Goal: Information Seeking & Learning: Learn about a topic

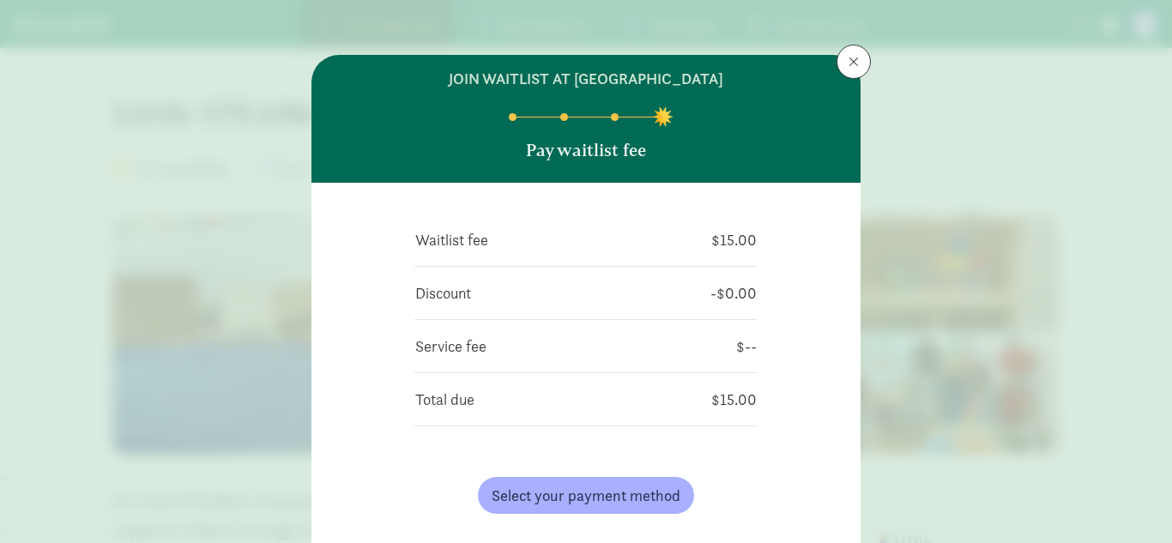
scroll to position [996, 0]
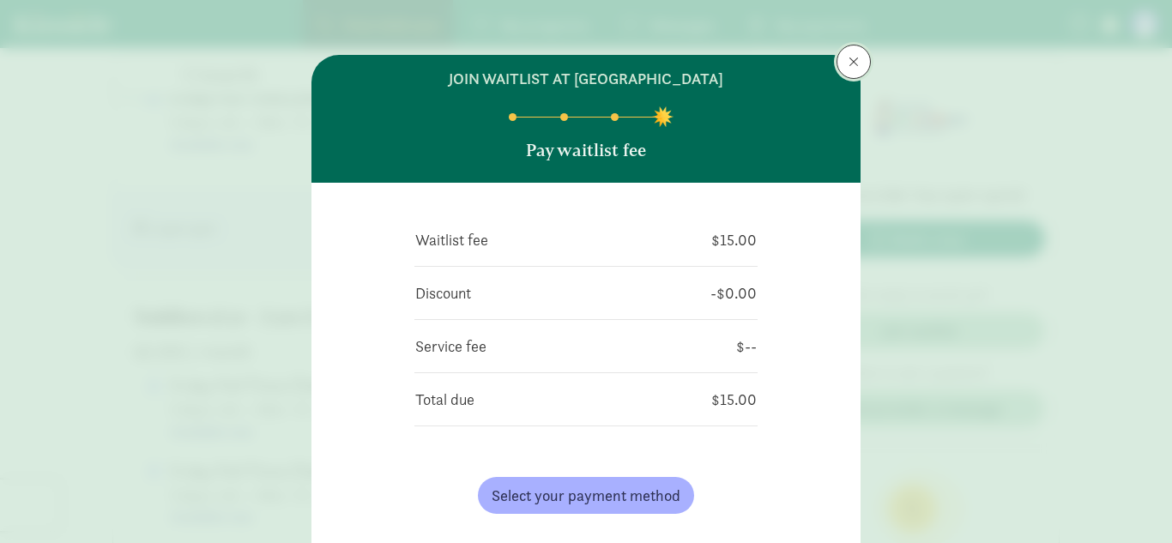
click at [851, 56] on span at bounding box center [854, 62] width 10 height 14
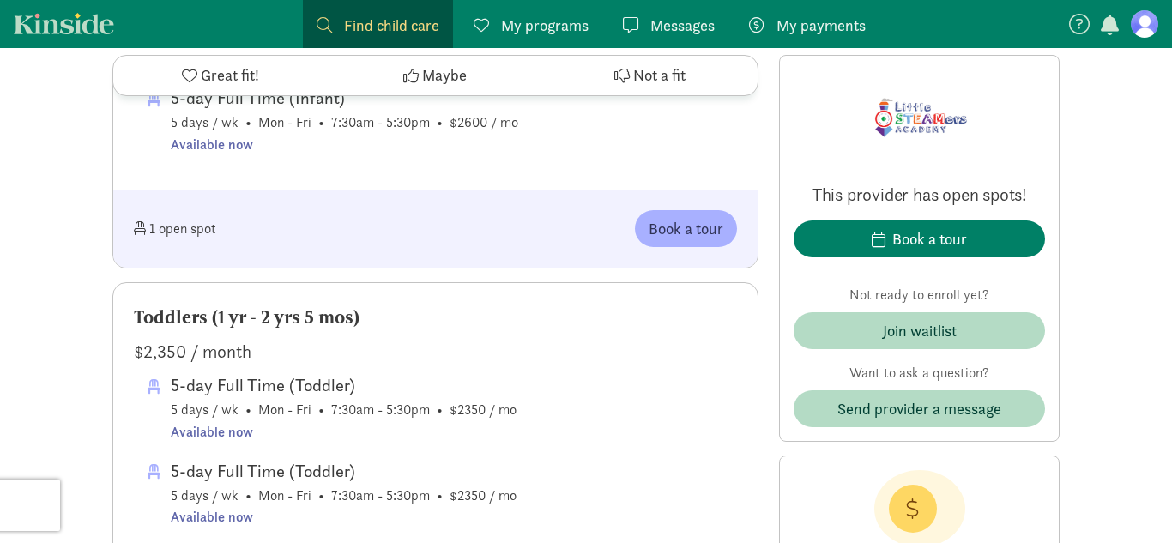
click at [555, 25] on span "My programs" at bounding box center [545, 25] width 88 height 23
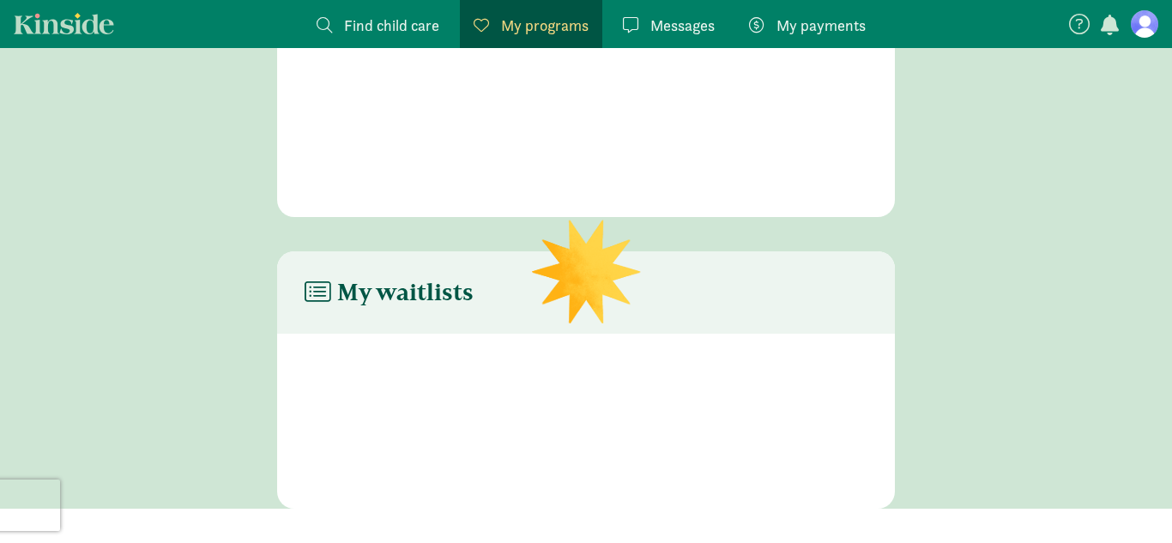
scroll to position [123, 0]
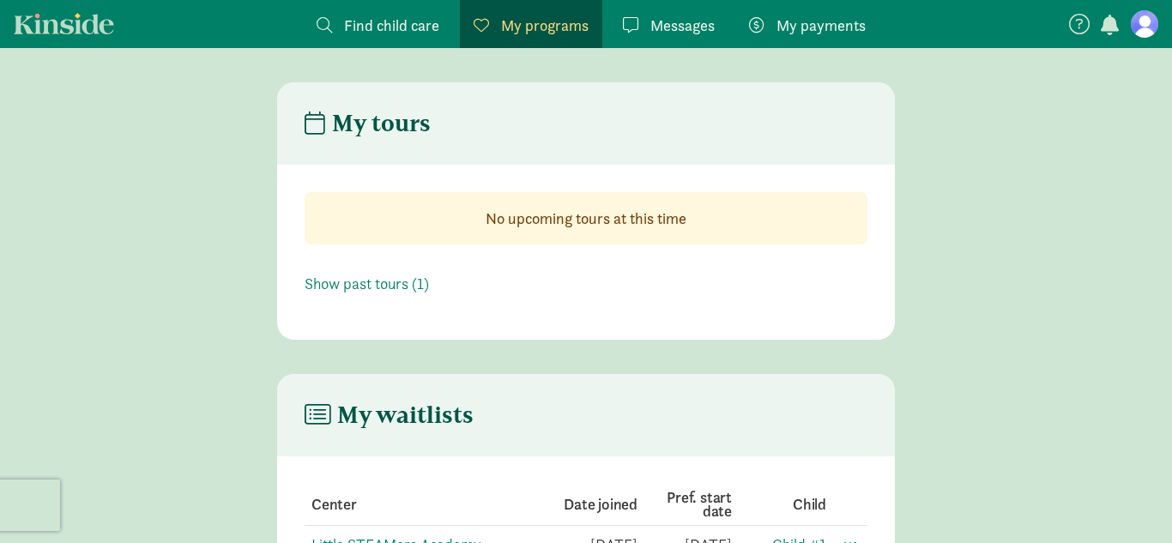
click at [826, 27] on span "My payments" at bounding box center [820, 25] width 89 height 23
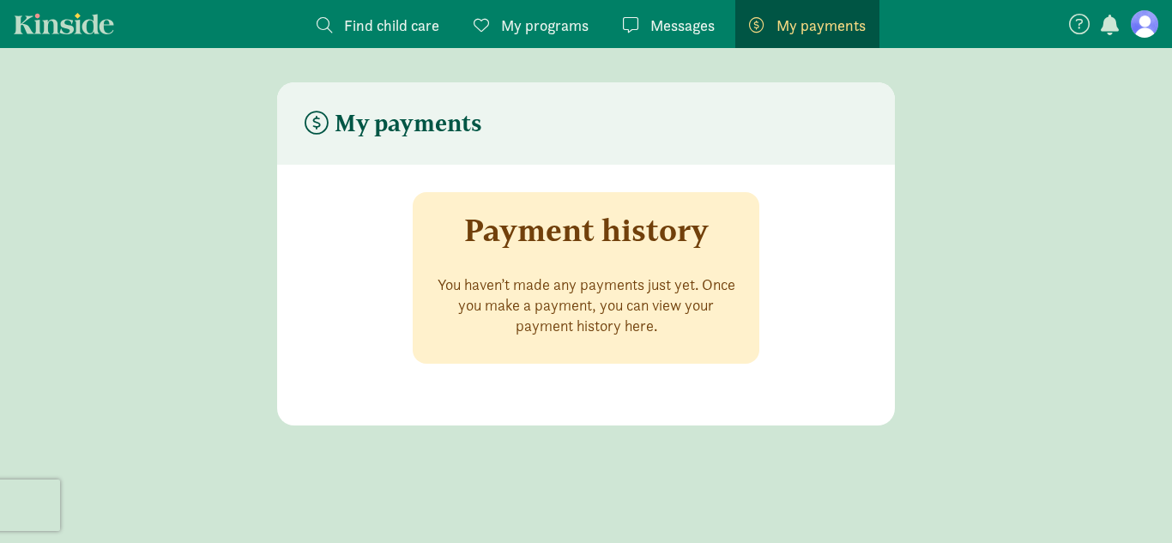
click at [422, 26] on span "Find child care" at bounding box center [391, 25] width 95 height 23
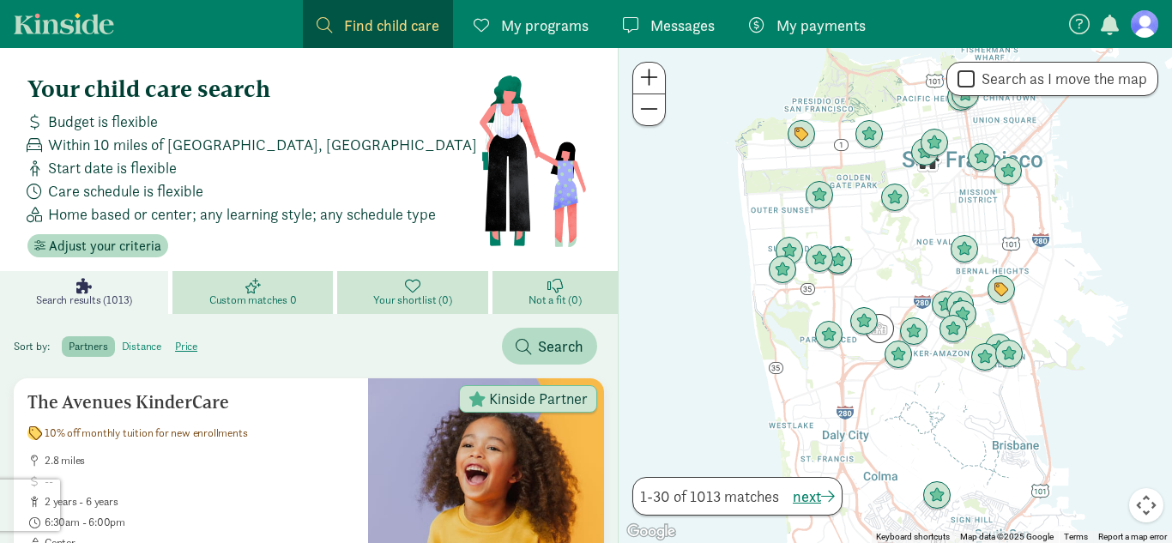
click at [155, 352] on label "distance" at bounding box center [141, 346] width 53 height 21
click at [122, 340] on input "distance" at bounding box center [122, 340] width 0 height 0
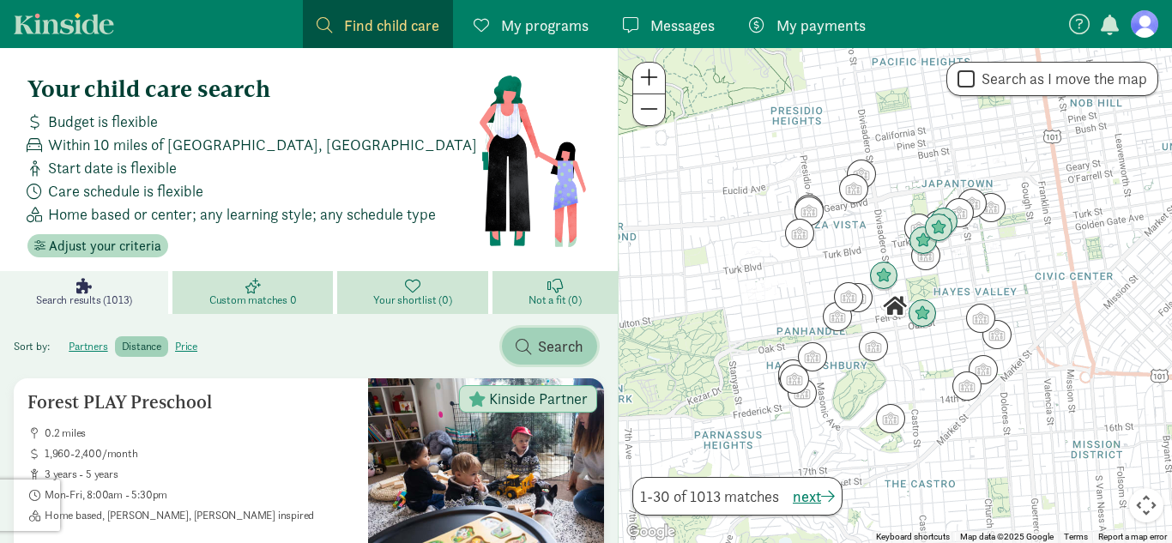
click at [532, 352] on span "Search" at bounding box center [550, 346] width 68 height 23
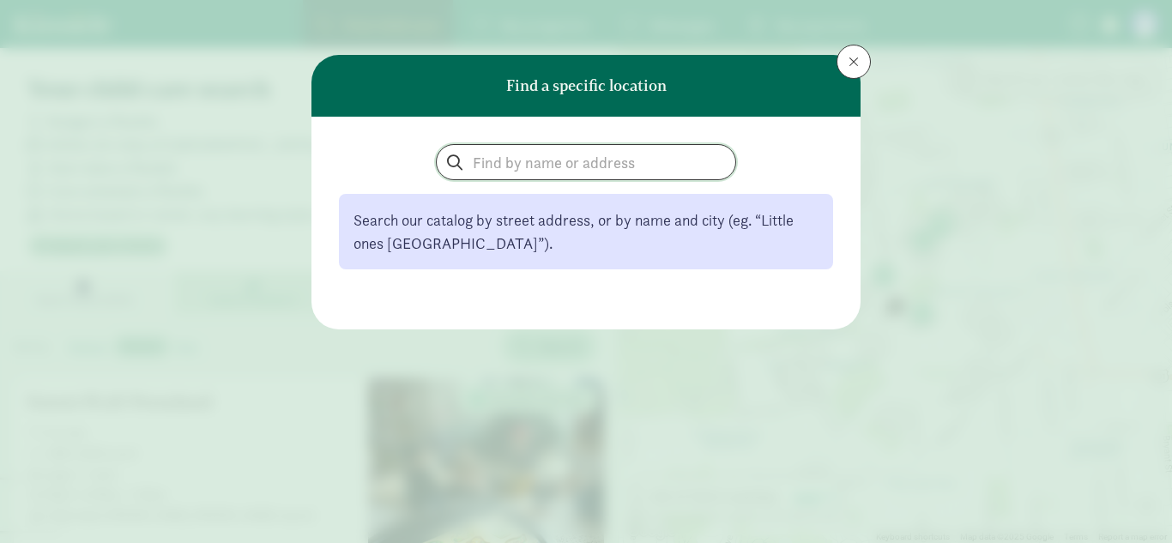
click at [571, 164] on input "search" at bounding box center [586, 162] width 299 height 34
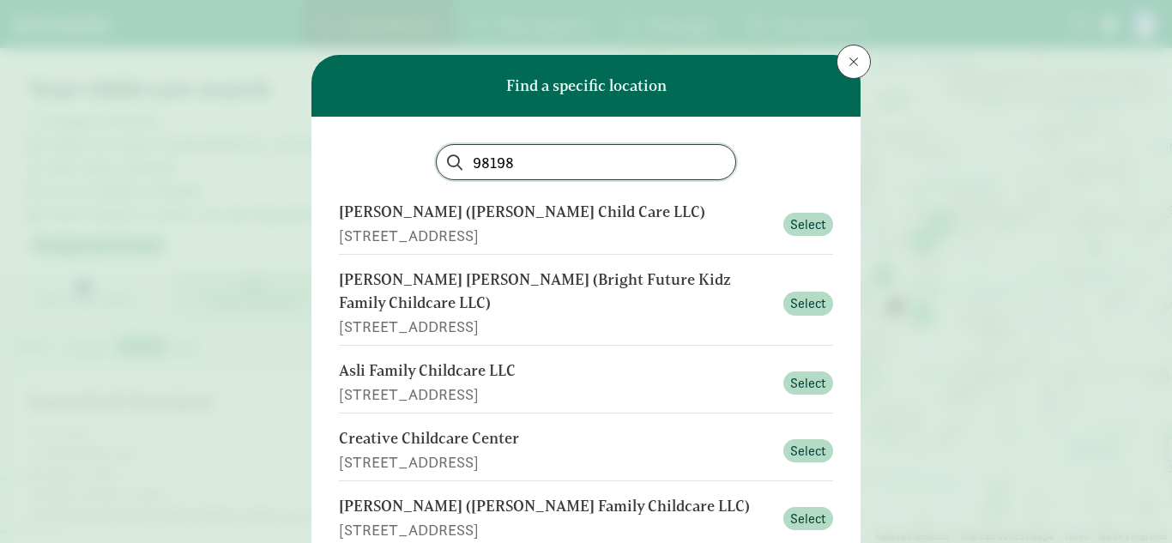
type input "98198"
click at [488, 444] on div "Creative Childcare Center" at bounding box center [556, 438] width 434 height 23
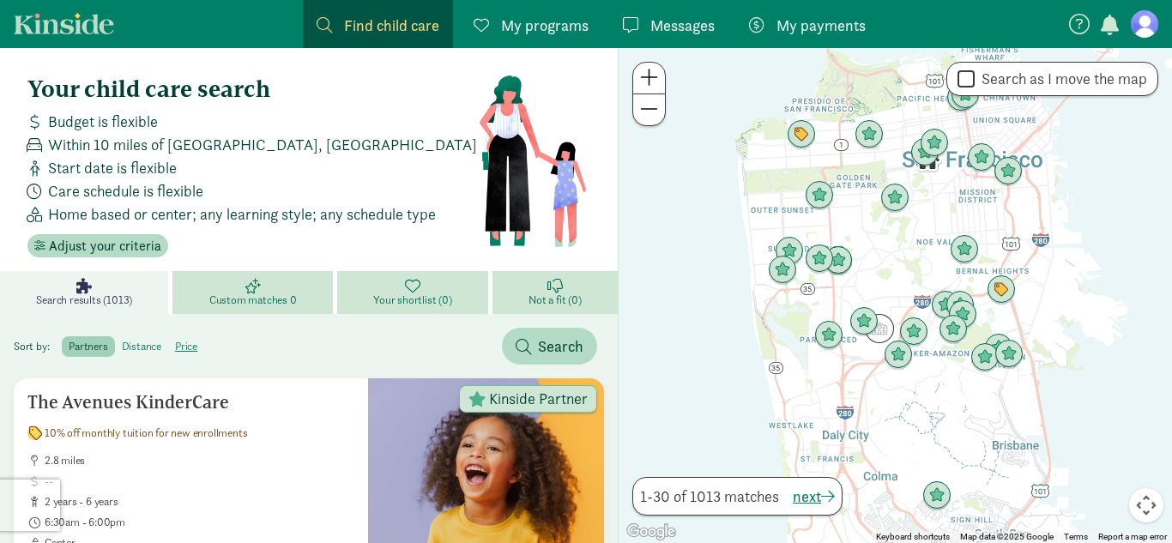
click at [144, 350] on label "distance" at bounding box center [141, 346] width 53 height 21
click at [122, 340] on input "distance" at bounding box center [122, 340] width 0 height 0
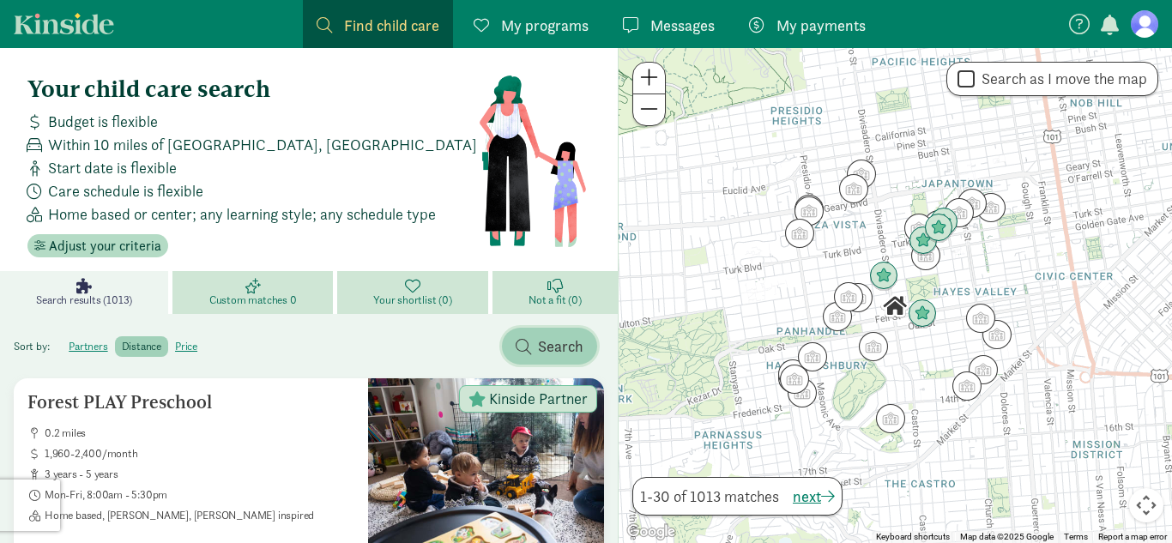
click at [536, 341] on span "Search" at bounding box center [550, 346] width 68 height 23
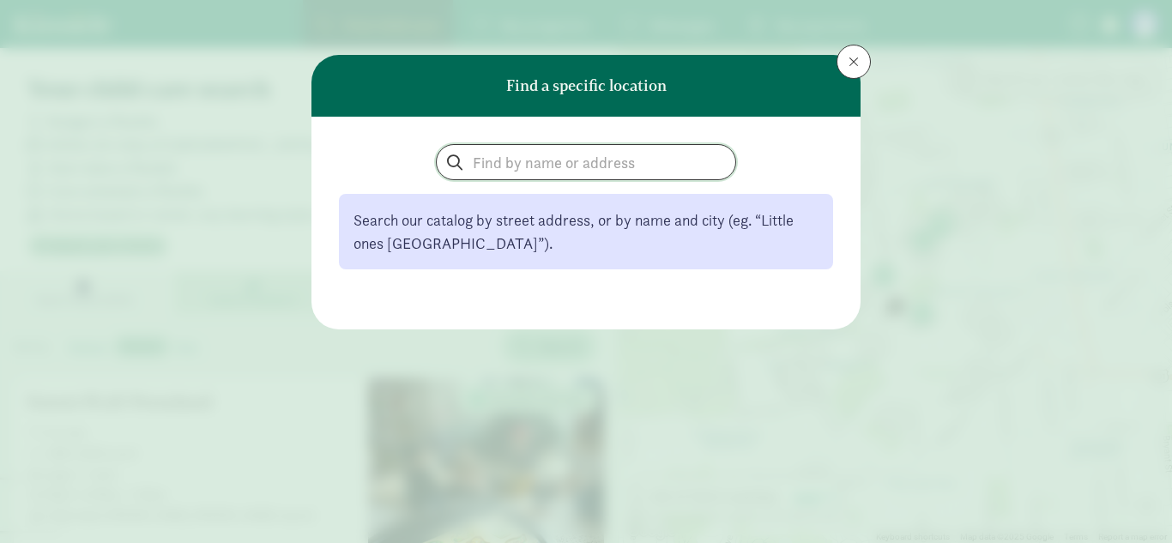
click at [534, 162] on input "search" at bounding box center [586, 162] width 299 height 34
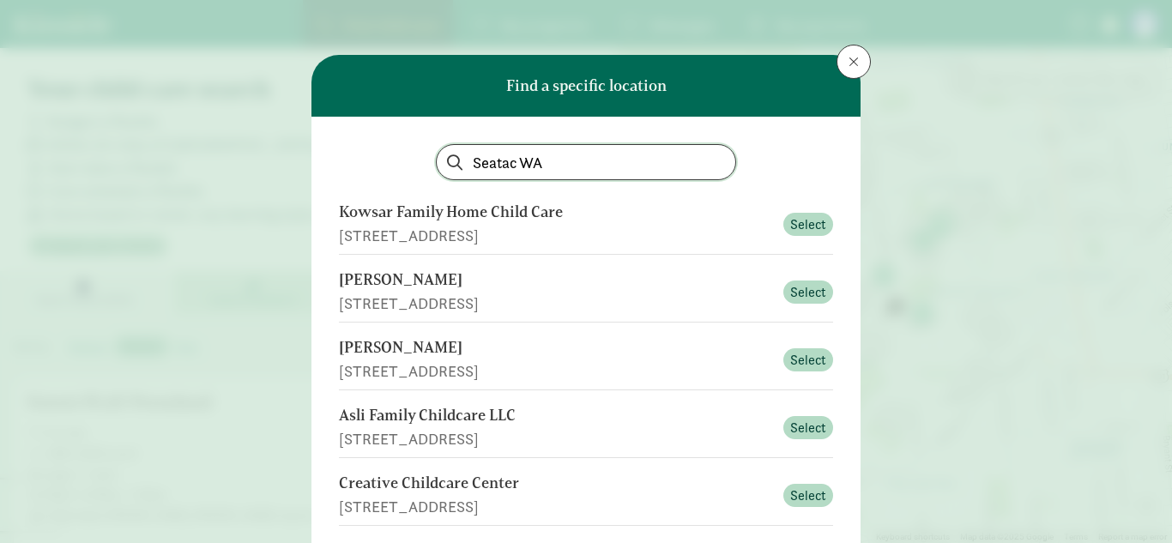
type input "Seatac WA"
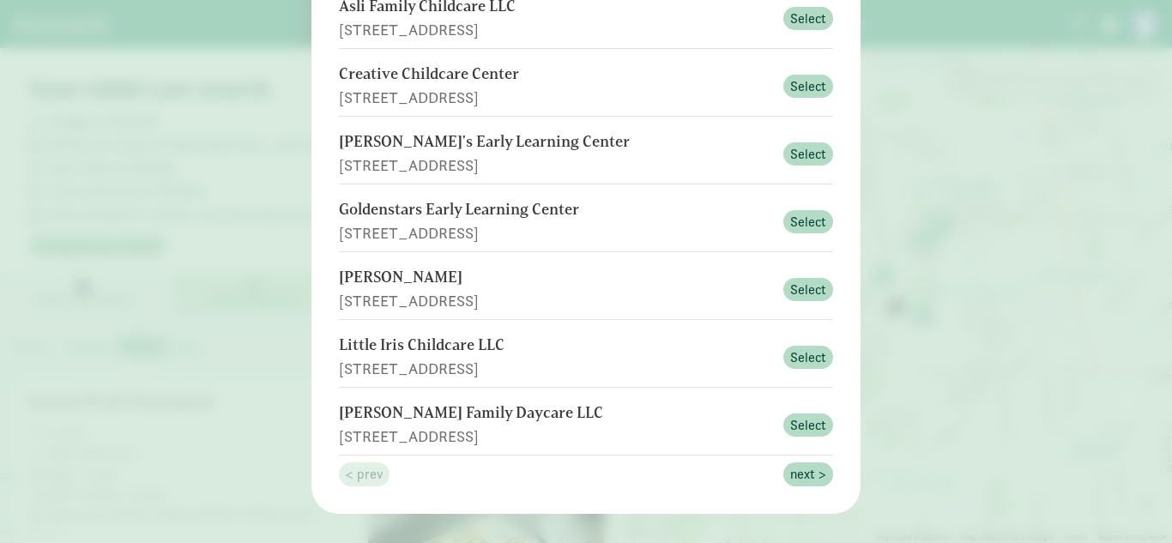
scroll to position [412, 0]
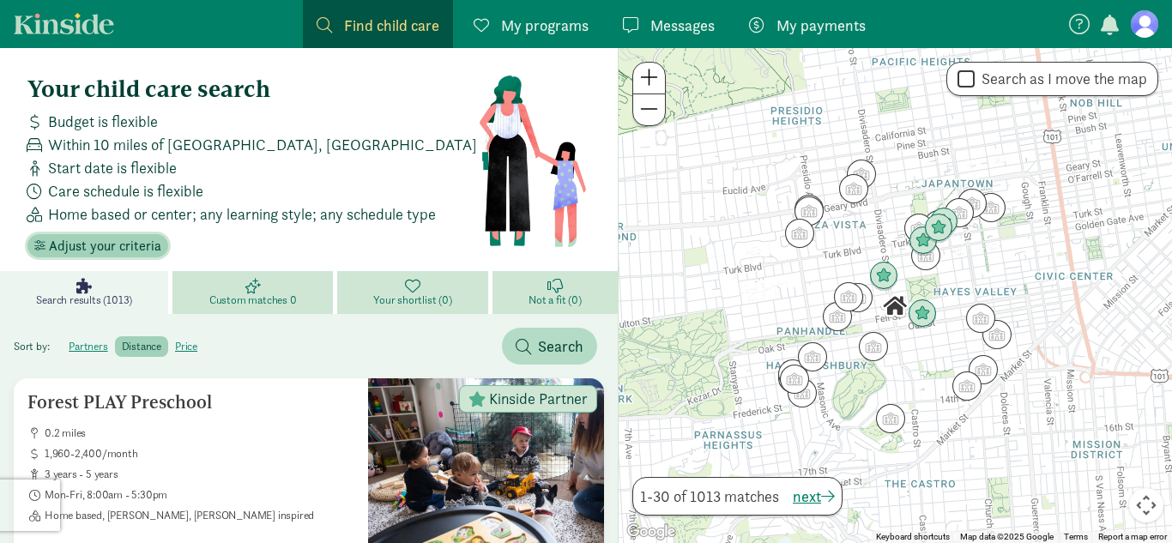
click at [145, 249] on span "Adjust your criteria" at bounding box center [105, 246] width 112 height 21
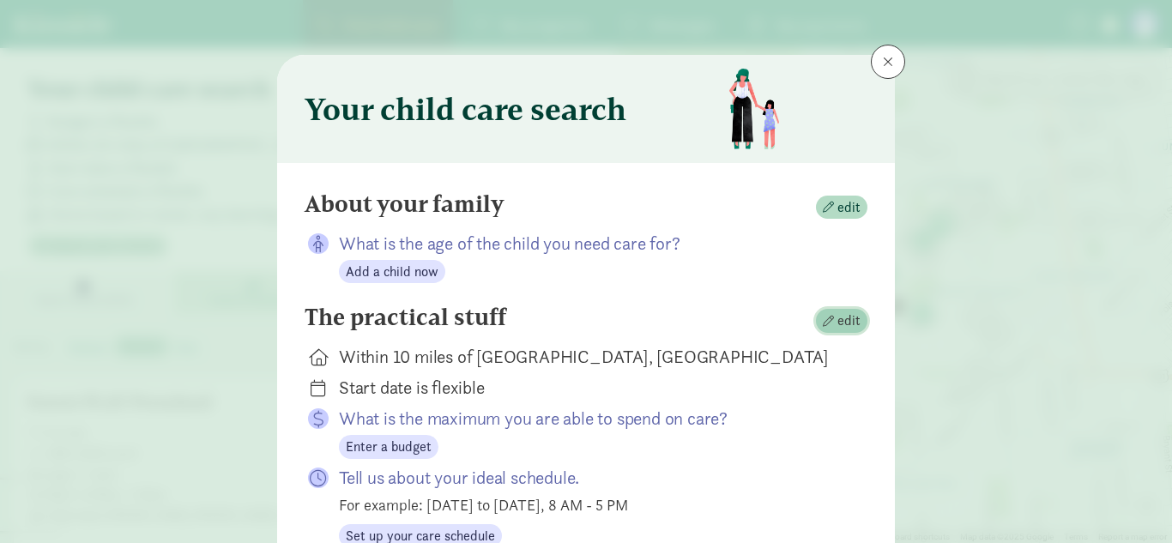
click at [849, 329] on span "edit" at bounding box center [848, 321] width 23 height 21
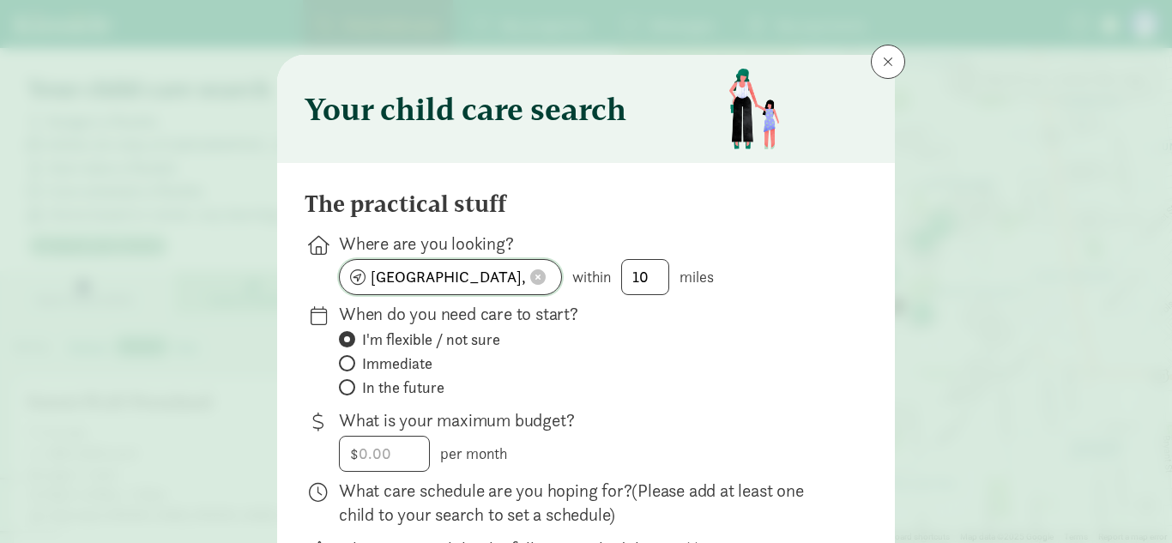
click at [540, 275] on span at bounding box center [537, 276] width 15 height 15
click at [445, 277] on input at bounding box center [450, 277] width 221 height 34
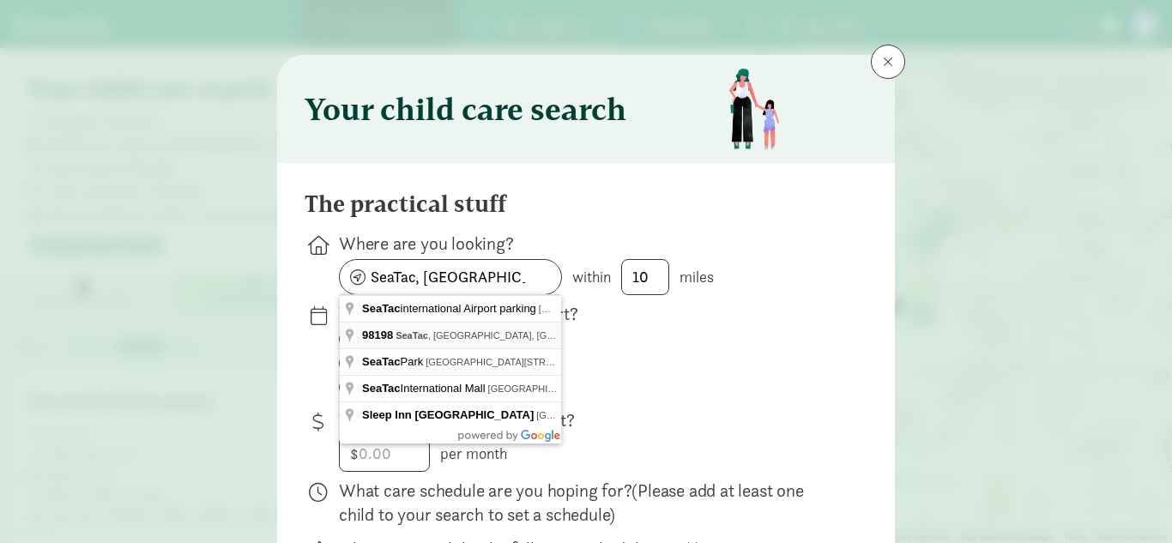
type input "Des Moines, WA 98198, USA"
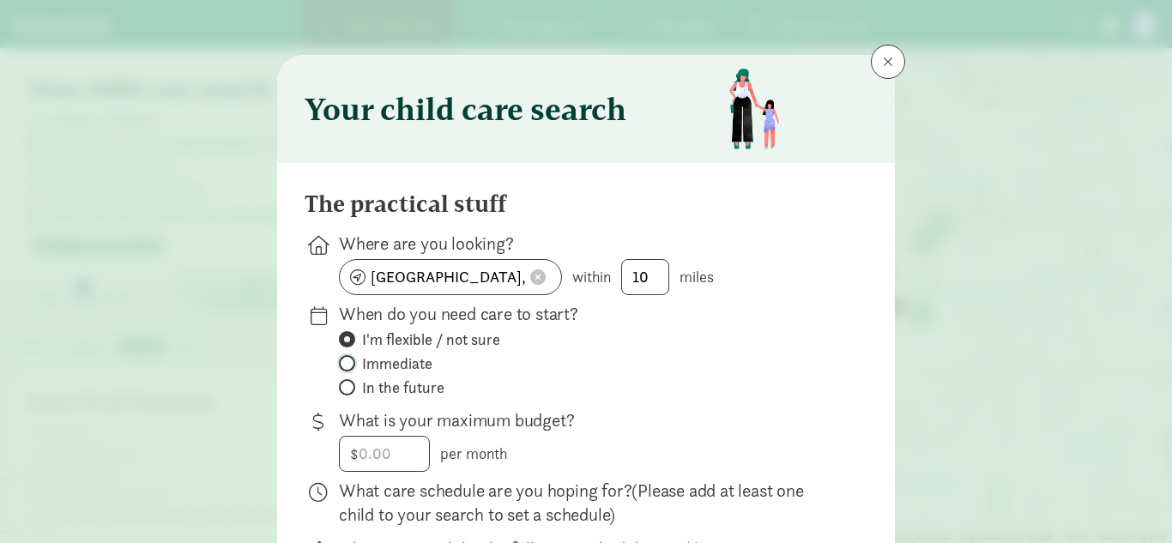
click at [347, 360] on input "Immediate" at bounding box center [344, 363] width 11 height 11
radio input "true"
radio input "false"
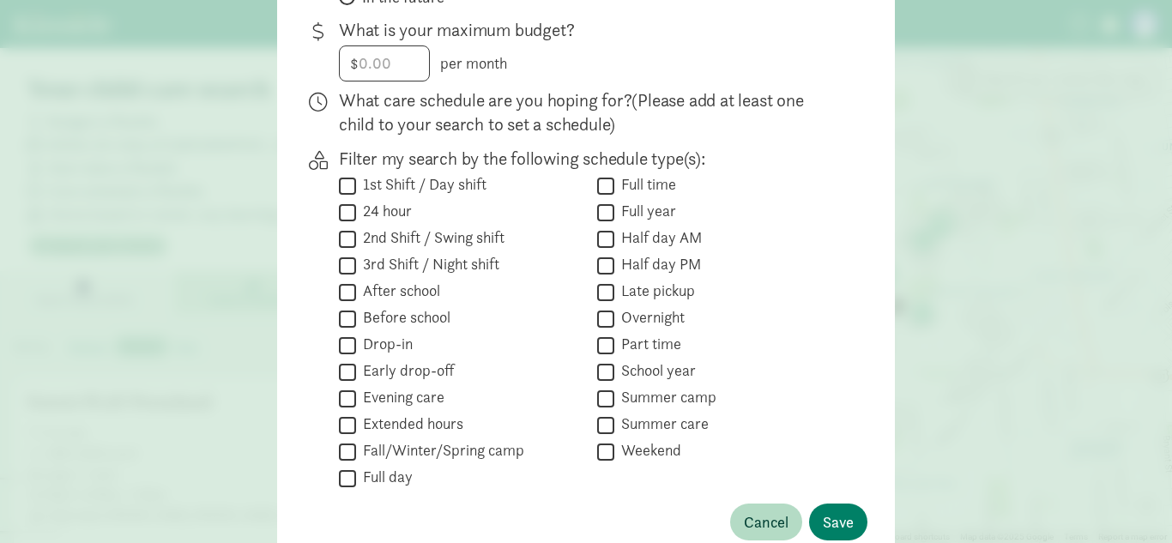
scroll to position [394, 0]
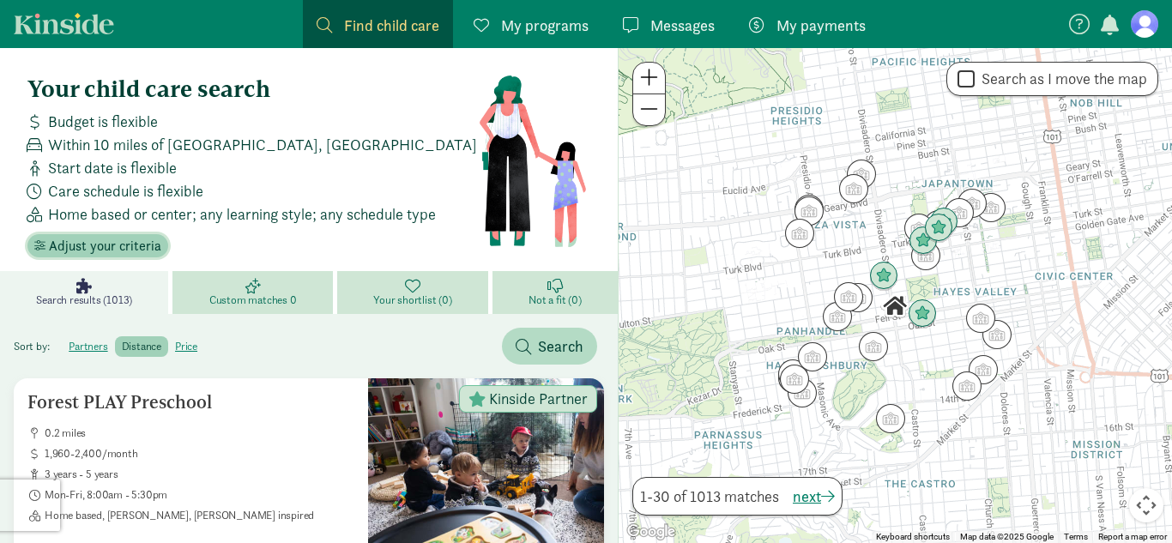
click at [140, 244] on span "Adjust your criteria" at bounding box center [105, 246] width 112 height 21
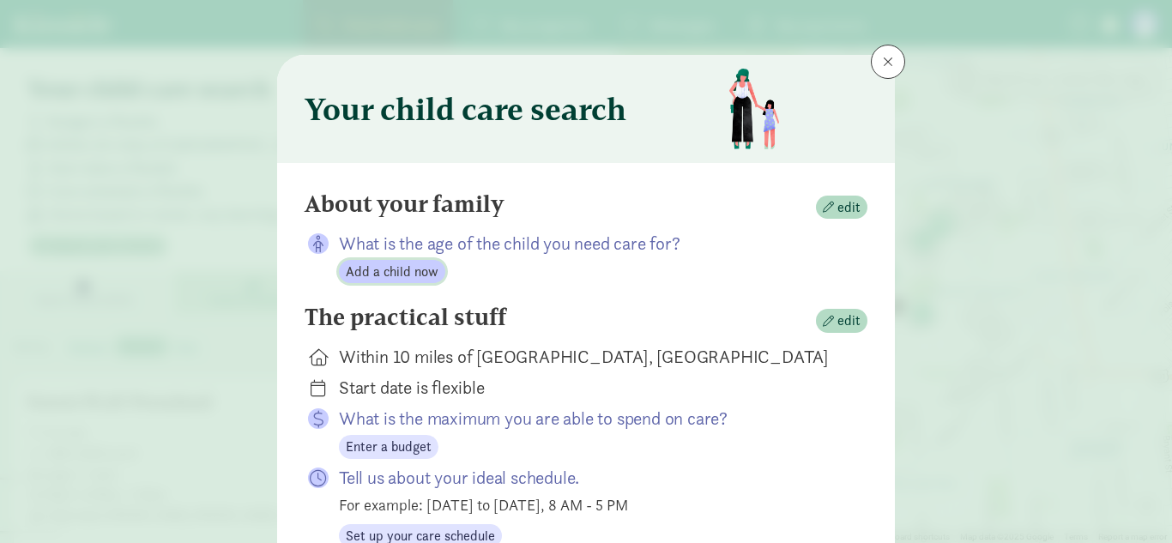
click at [431, 275] on span "Add a child now" at bounding box center [392, 272] width 93 height 21
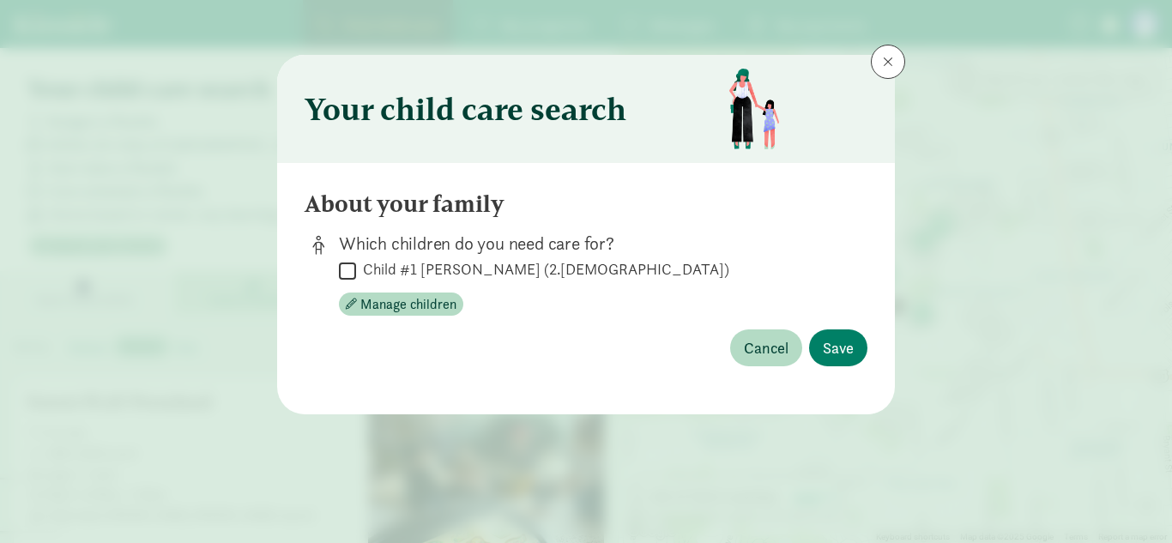
click at [353, 267] on input "Child #1 Xavier Martin (2.5 years old)" at bounding box center [347, 270] width 17 height 23
checkbox input "true"
click at [842, 359] on span "Save" at bounding box center [838, 347] width 31 height 23
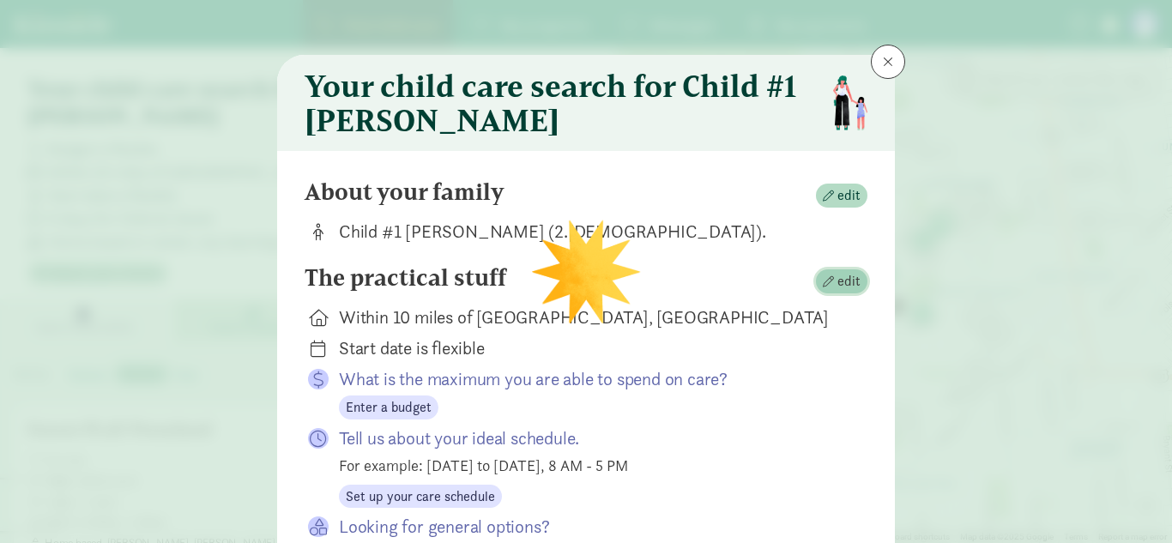
click at [857, 283] on span "edit" at bounding box center [848, 281] width 23 height 21
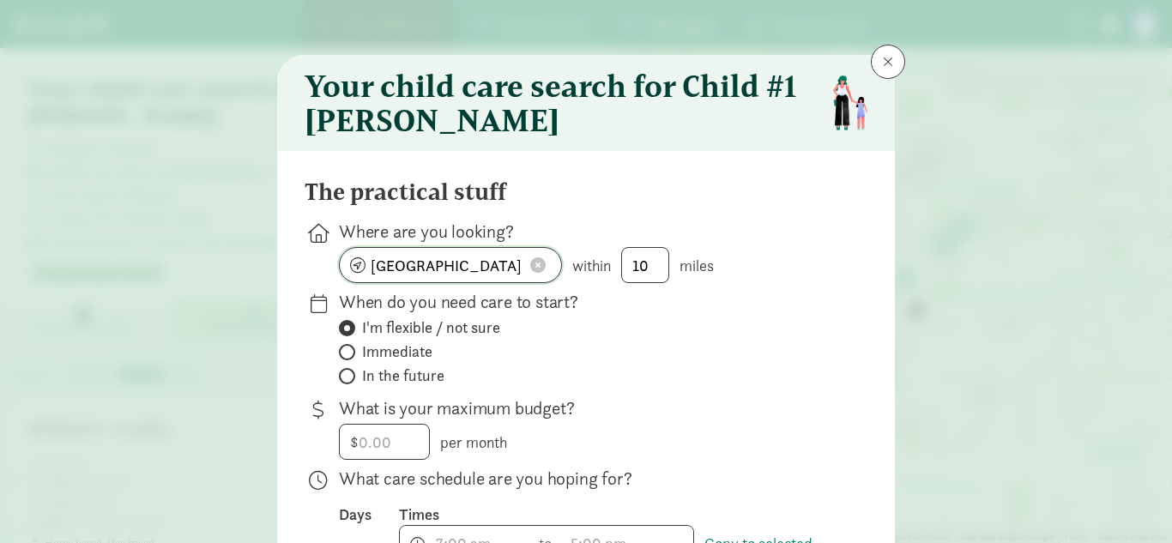
click at [535, 263] on span at bounding box center [537, 264] width 15 height 15
click at [453, 269] on input at bounding box center [450, 265] width 221 height 34
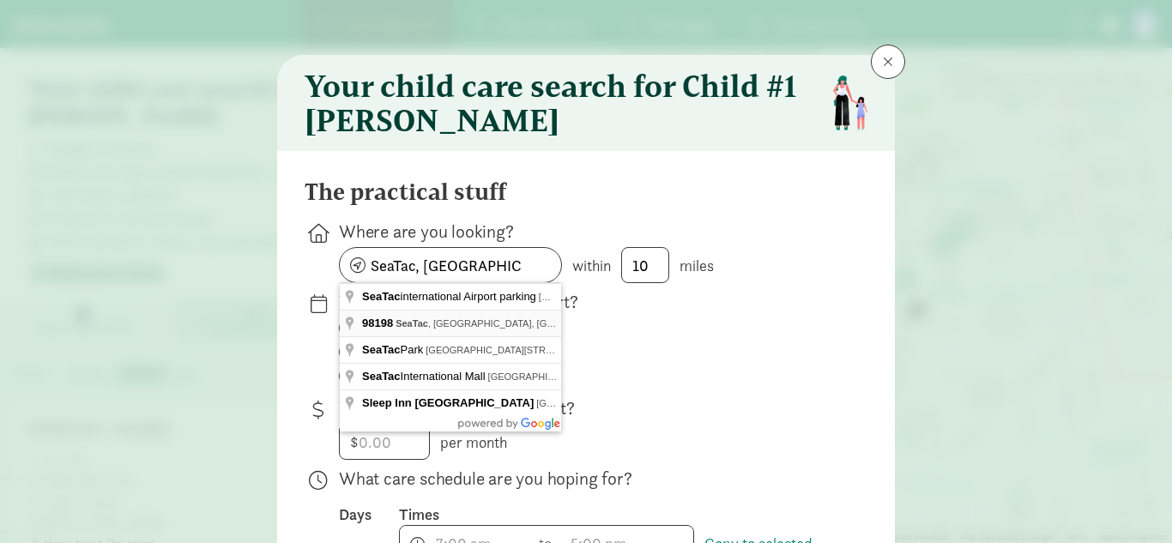
type input "Des Moines, WA 98198, USA"
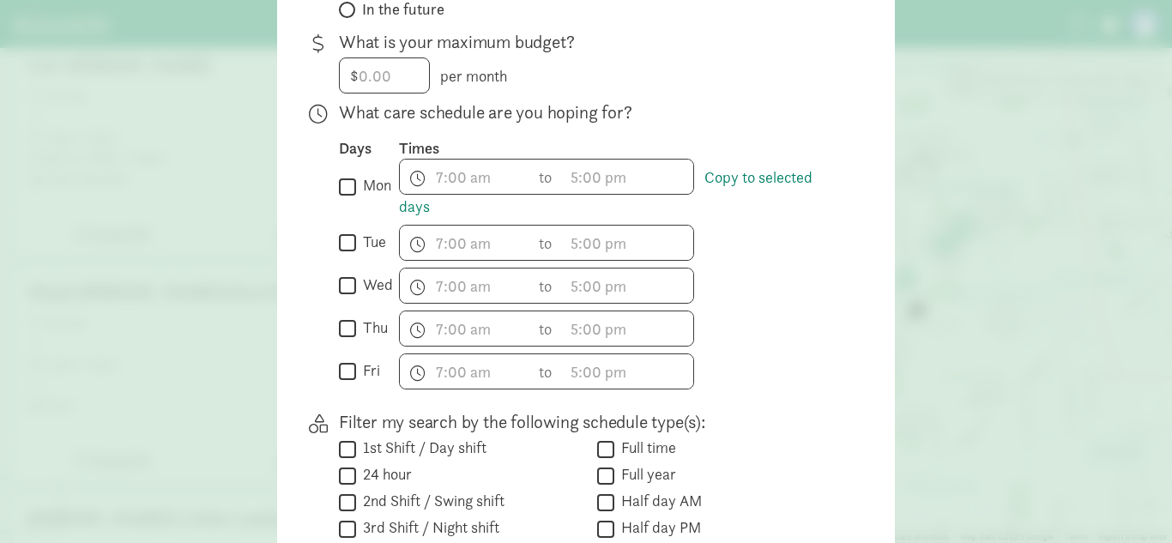
scroll to position [372, 0]
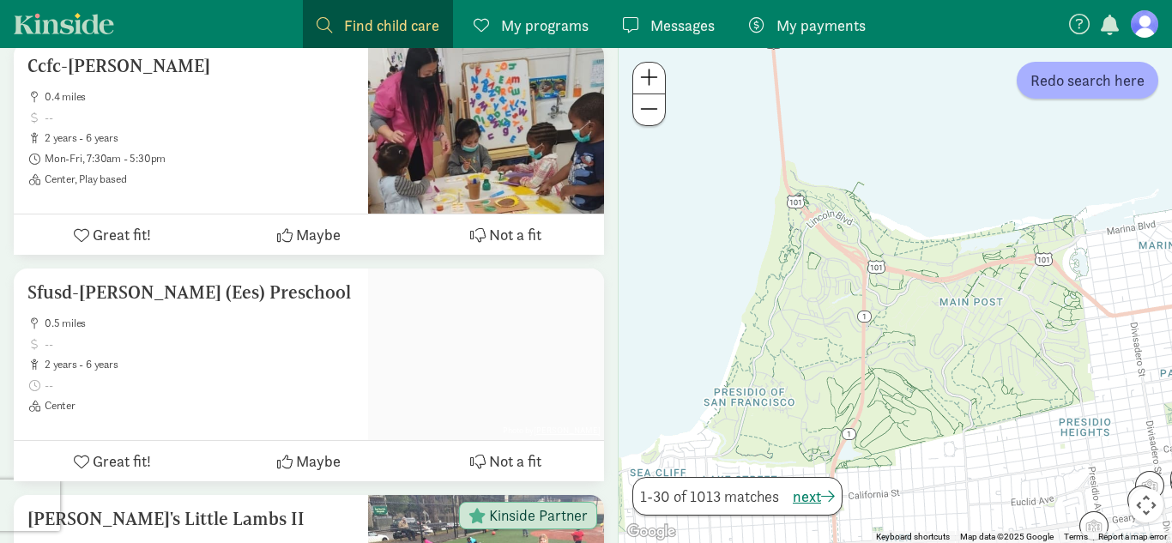
drag, startPoint x: 698, startPoint y: 275, endPoint x: 968, endPoint y: 583, distance: 409.8
click at [649, 115] on span at bounding box center [649, 109] width 18 height 21
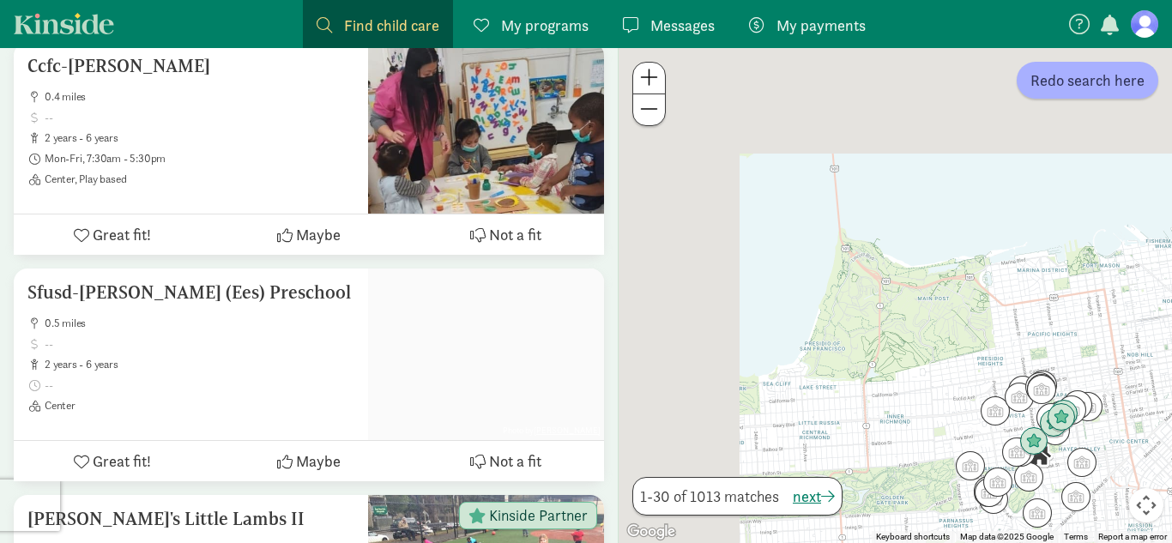
click at [649, 115] on span at bounding box center [649, 109] width 18 height 21
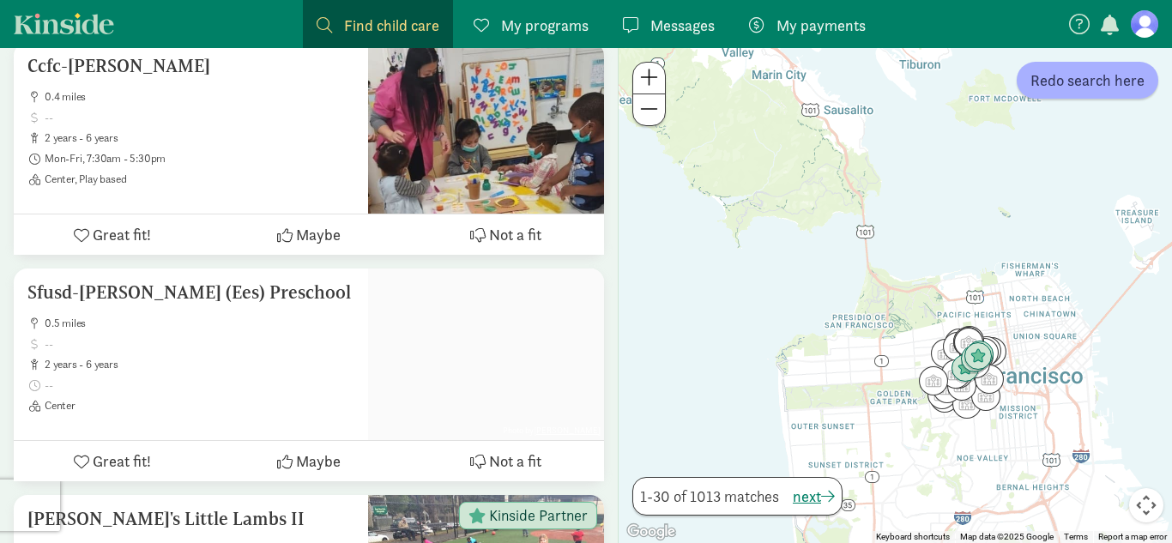
click at [649, 115] on span at bounding box center [649, 109] width 18 height 21
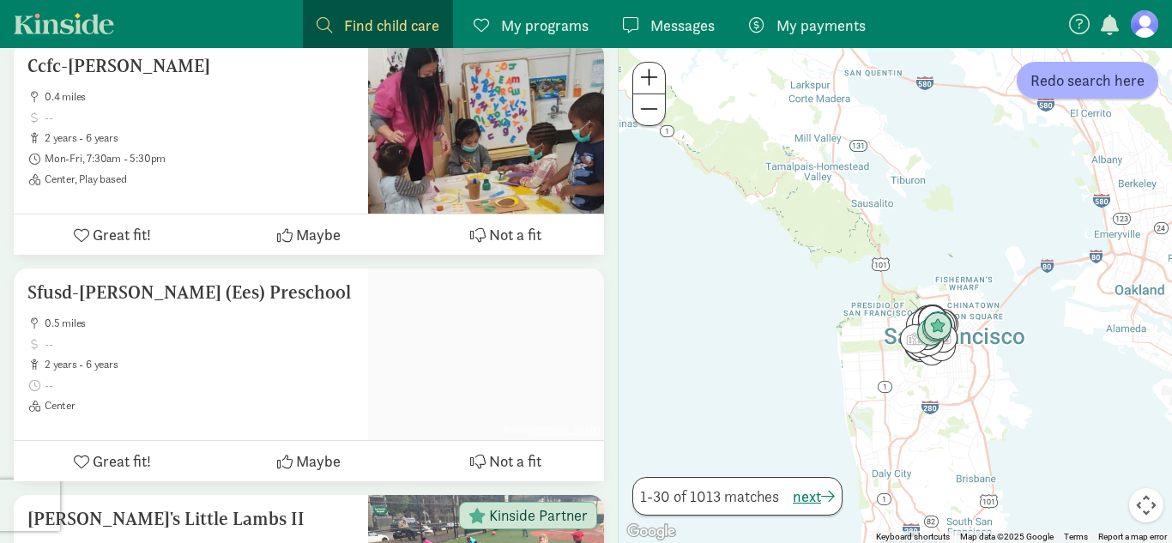
click at [649, 115] on span at bounding box center [649, 109] width 18 height 21
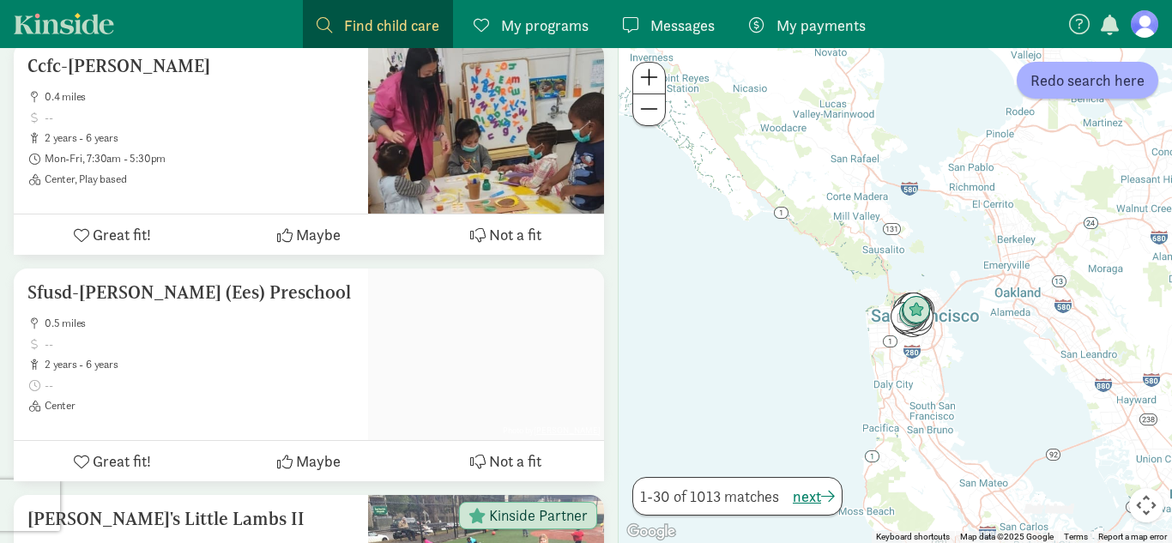
click at [649, 115] on span at bounding box center [649, 109] width 18 height 21
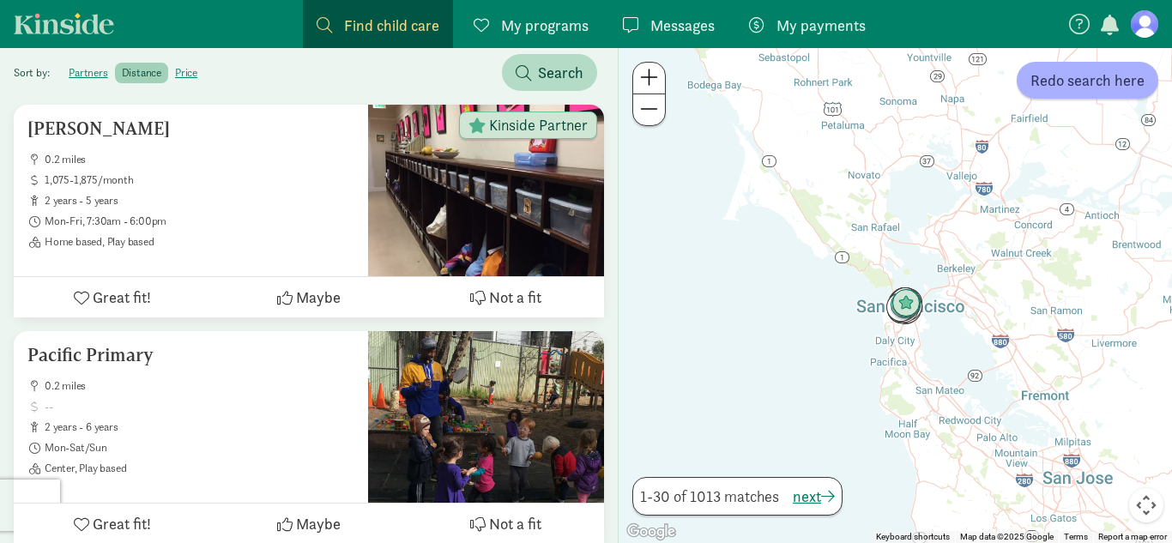
scroll to position [0, 0]
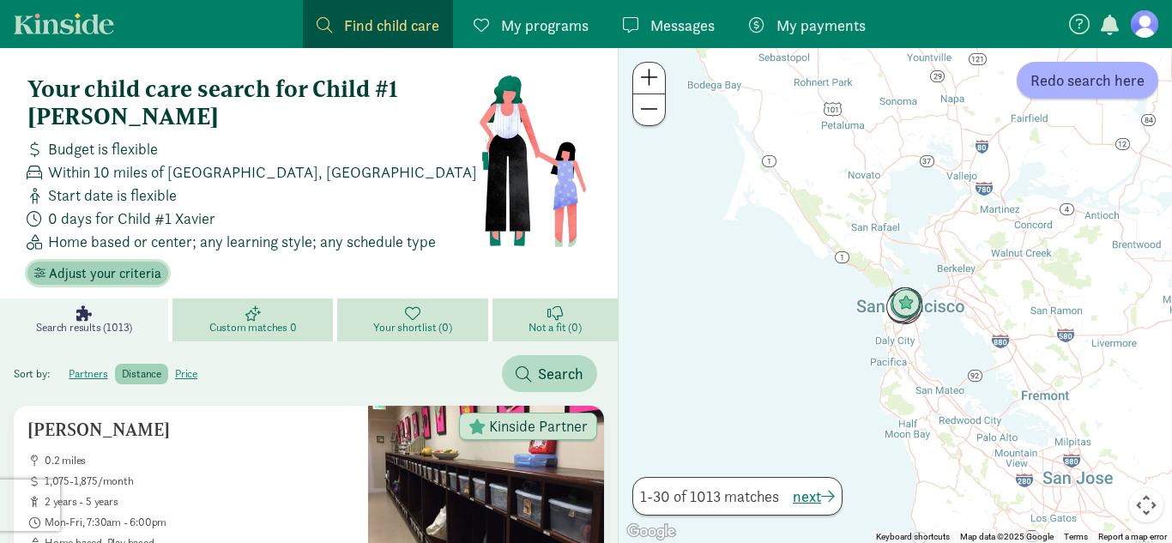
click at [74, 263] on span "Adjust your criteria" at bounding box center [105, 273] width 112 height 21
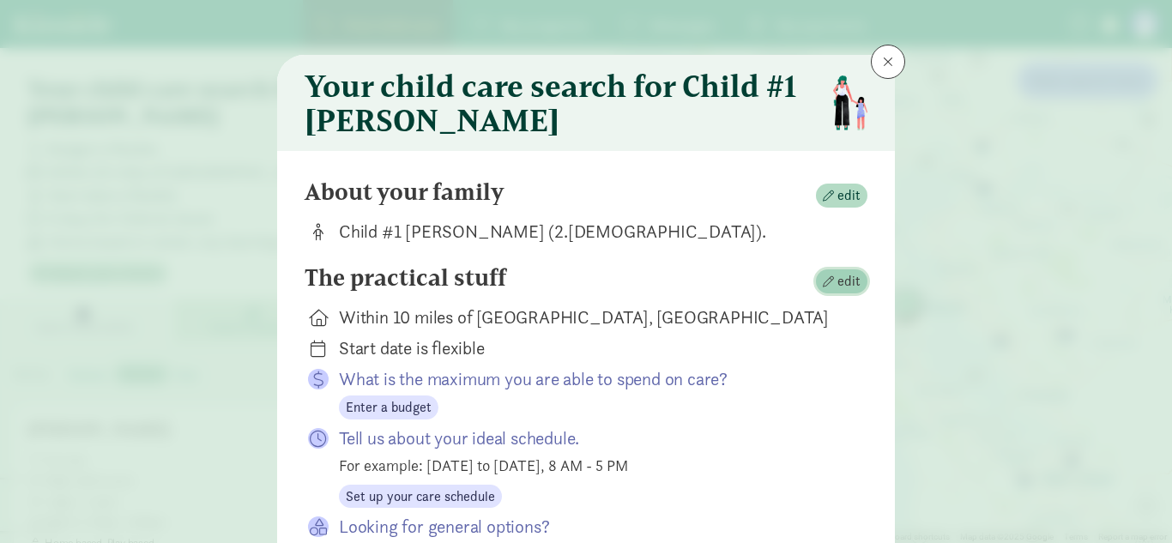
click at [844, 281] on span "edit" at bounding box center [848, 281] width 23 height 21
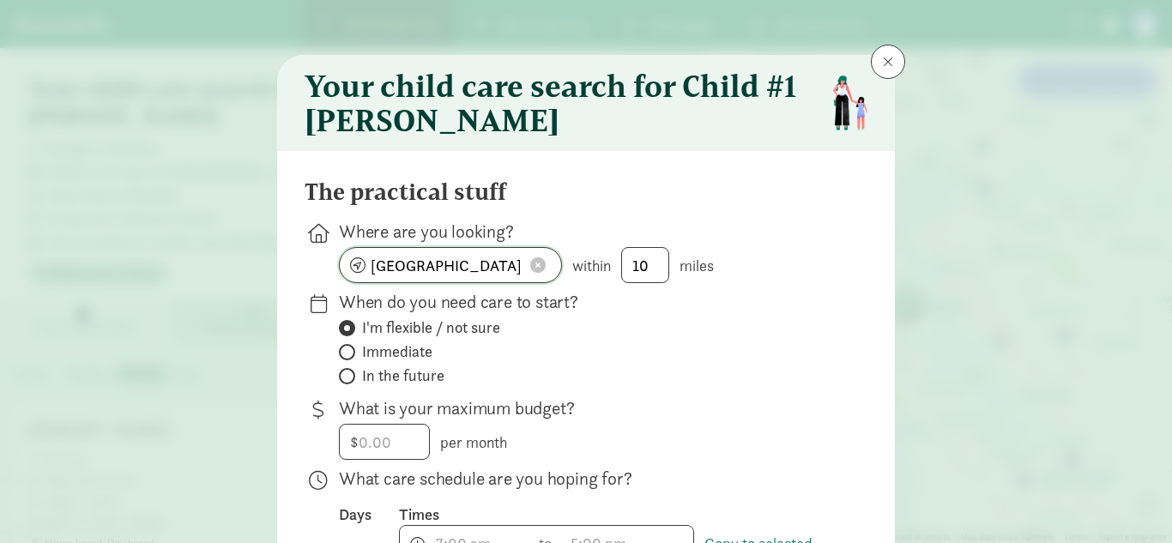
click at [539, 260] on span at bounding box center [537, 264] width 15 height 15
click at [485, 265] on input at bounding box center [450, 265] width 221 height 34
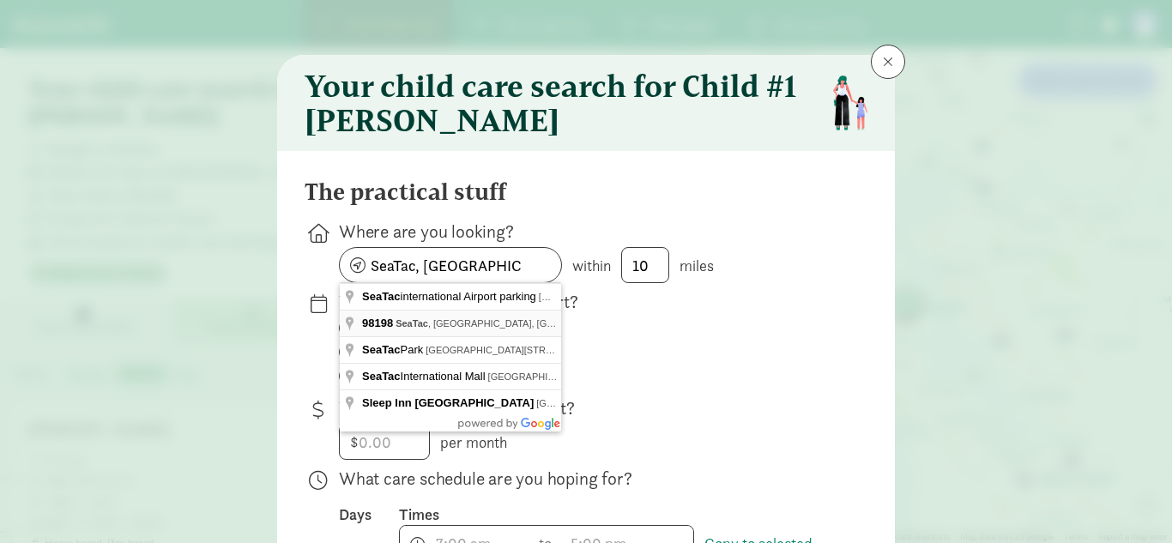
type input "Des Moines, WA 98198, USA"
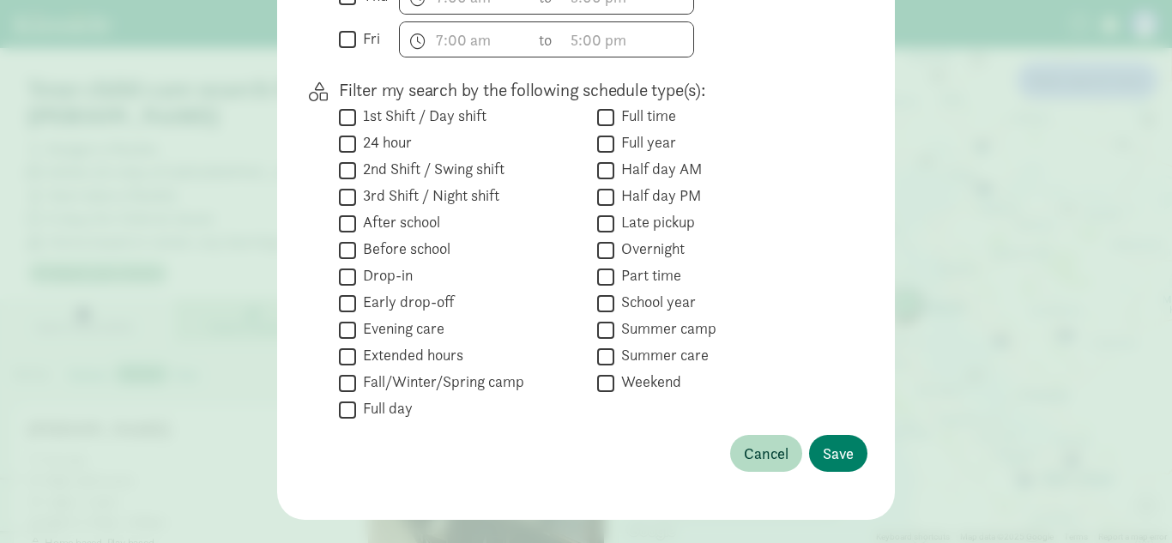
scroll to position [715, 0]
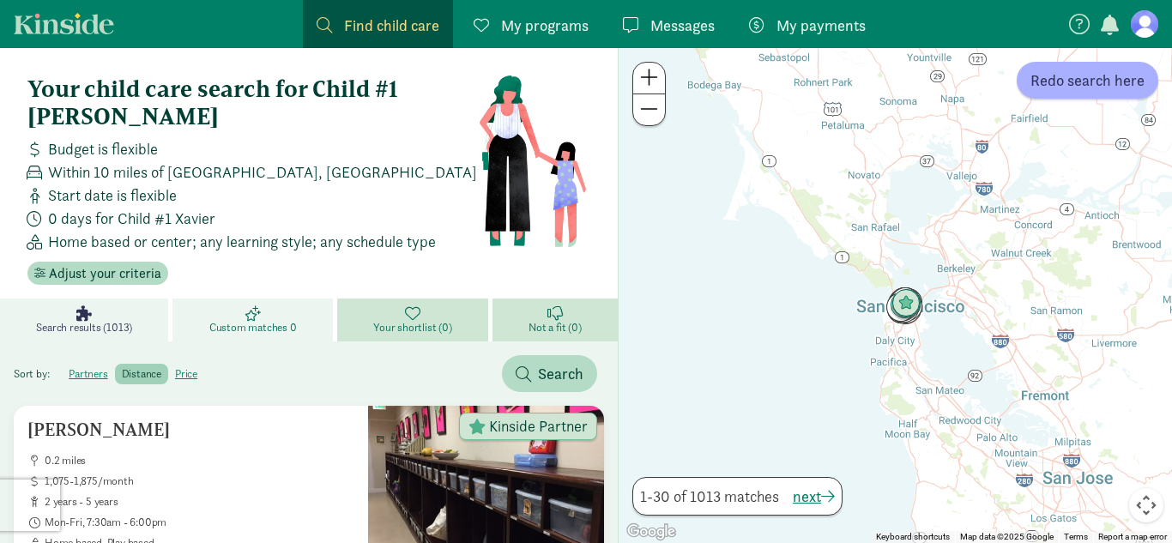
click at [234, 321] on span "Custom matches 0" at bounding box center [253, 328] width 88 height 14
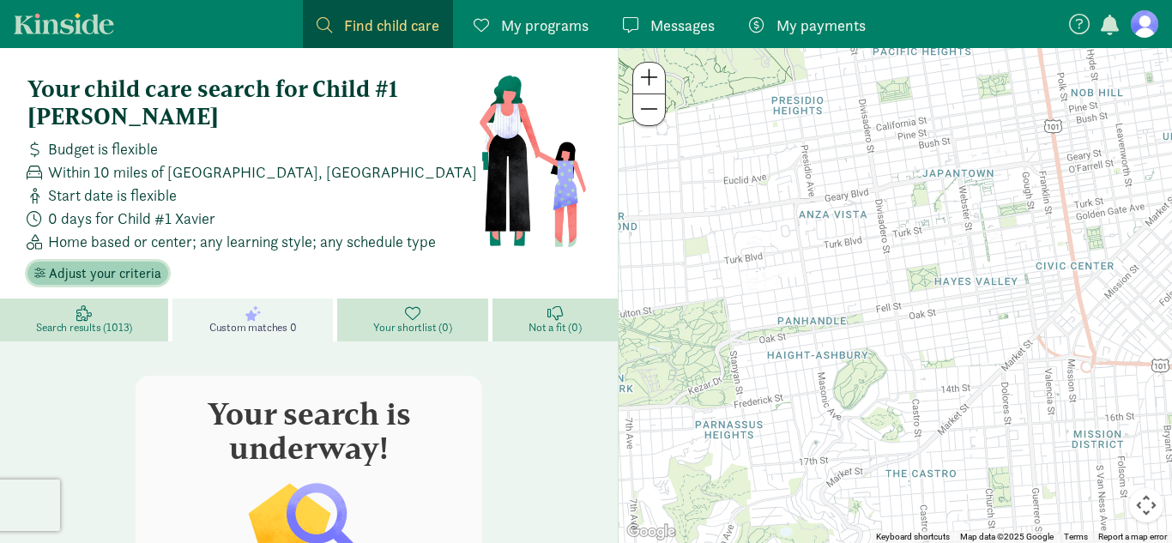
click at [146, 262] on button "Adjust your criteria" at bounding box center [97, 274] width 141 height 24
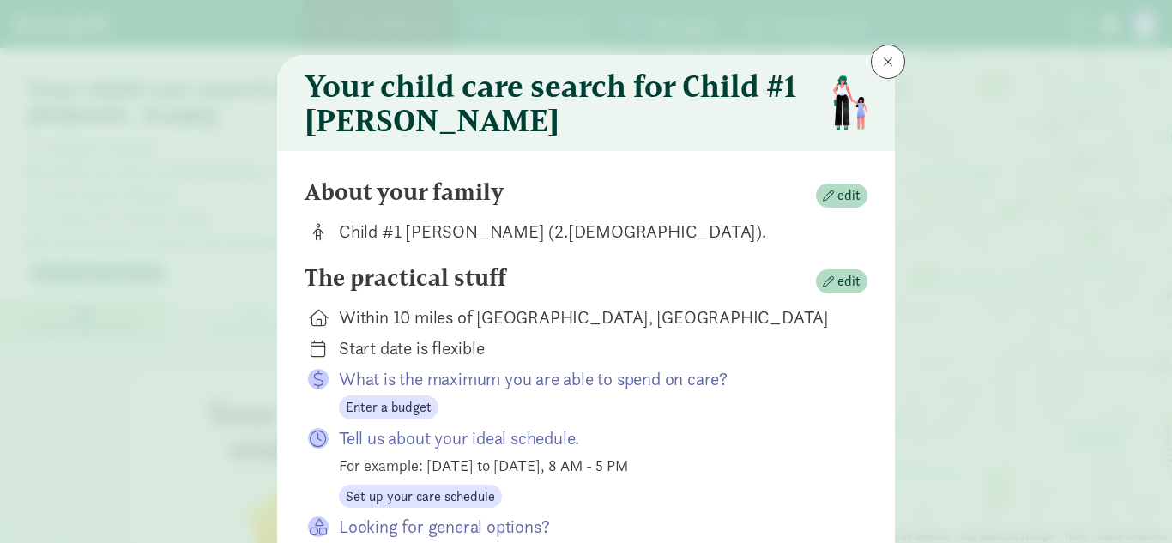
click at [146, 256] on div "Your child care search for Child #1 Xavier About your family edit Child #1 Xavi…" at bounding box center [586, 271] width 1172 height 543
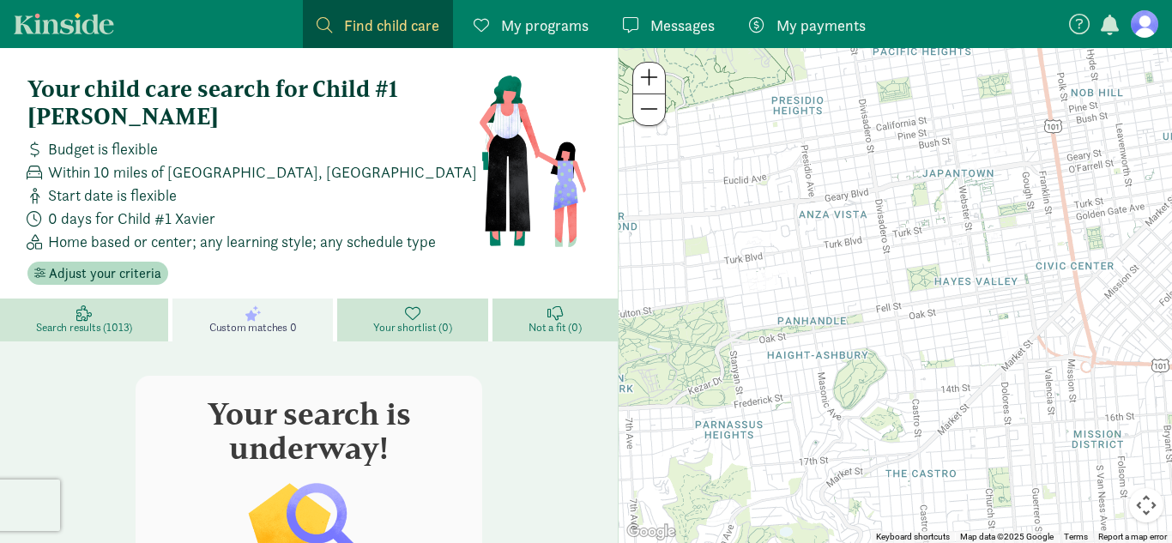
click at [1142, 25] on figure at bounding box center [1144, 23] width 27 height 27
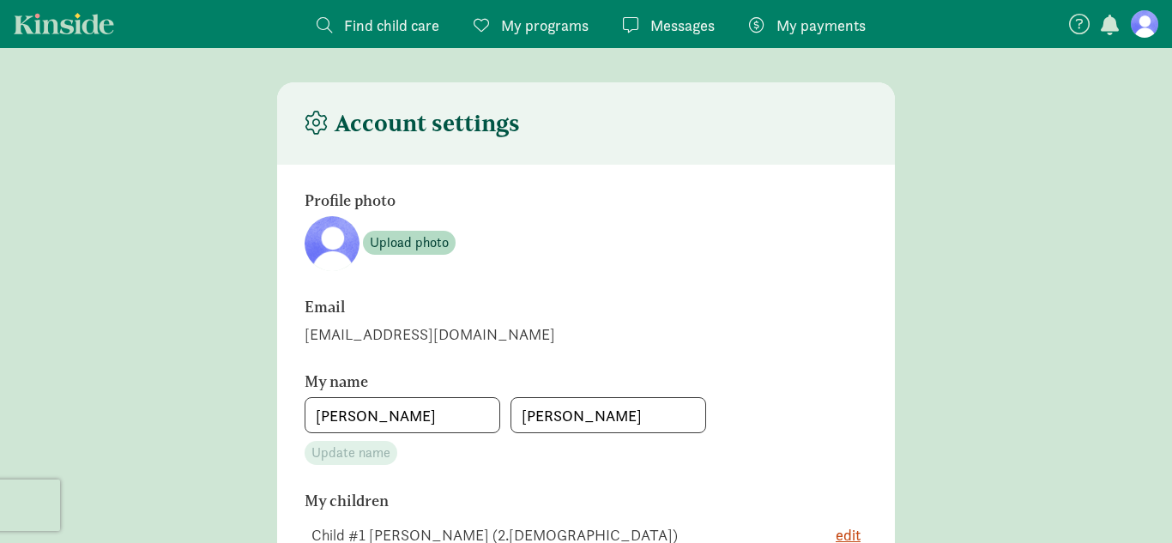
click at [357, 27] on span "Find child care" at bounding box center [391, 25] width 95 height 23
